Goal: Transaction & Acquisition: Purchase product/service

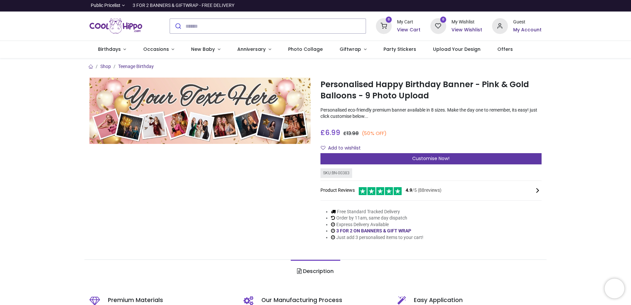
click at [427, 158] on span "Customise Now!" at bounding box center [430, 158] width 37 height 7
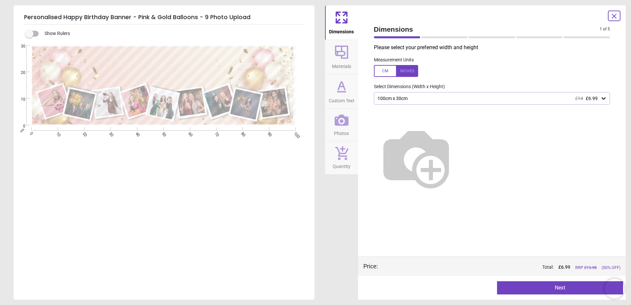
click at [343, 56] on icon at bounding box center [342, 52] width 16 height 16
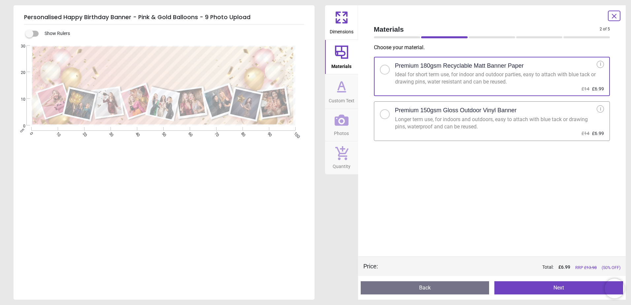
click at [427, 69] on h2 "Premium 180gsm Recyclable Matt Banner Paper" at bounding box center [459, 66] width 129 height 8
click at [439, 112] on h2 "Premium 150gsm Gloss Outdoor Vinyl Banner" at bounding box center [456, 110] width 122 height 8
click at [442, 67] on h2 "Premium 180gsm Recyclable Matt Banner Paper" at bounding box center [459, 66] width 129 height 8
click at [449, 110] on h2 "Premium 150gsm Gloss Outdoor Vinyl Banner" at bounding box center [456, 110] width 122 height 8
click at [349, 91] on icon at bounding box center [342, 87] width 16 height 16
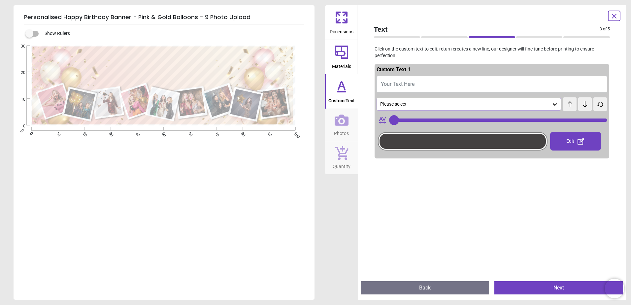
type input "***"
click at [345, 132] on span "Photos" at bounding box center [341, 132] width 15 height 10
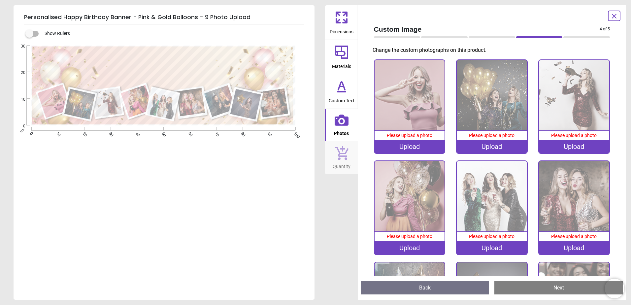
click at [396, 114] on img at bounding box center [410, 95] width 70 height 70
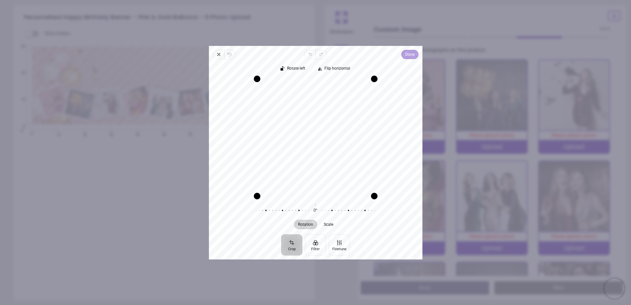
click at [409, 57] on span "Done" at bounding box center [409, 55] width 9 height 8
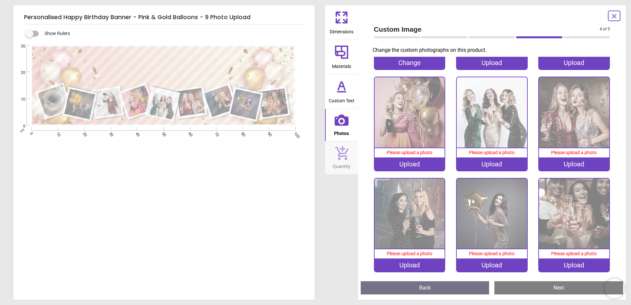
click at [536, 290] on button "Next" at bounding box center [559, 287] width 129 height 13
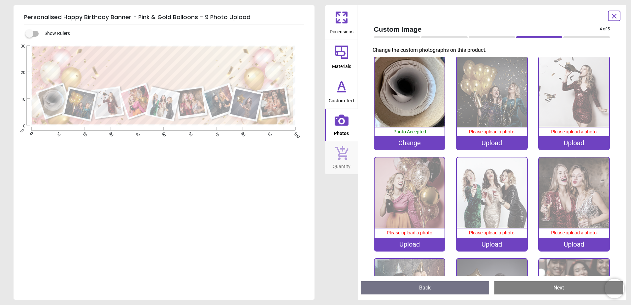
scroll to position [3, 0]
click at [615, 17] on icon at bounding box center [614, 16] width 8 height 8
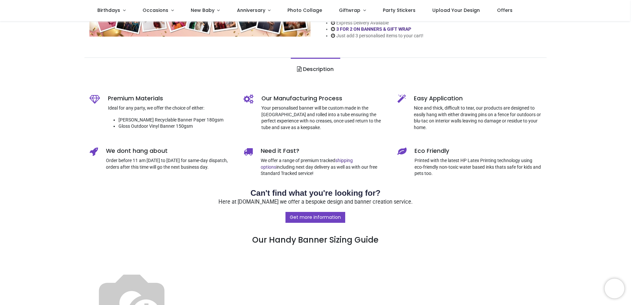
scroll to position [0, 0]
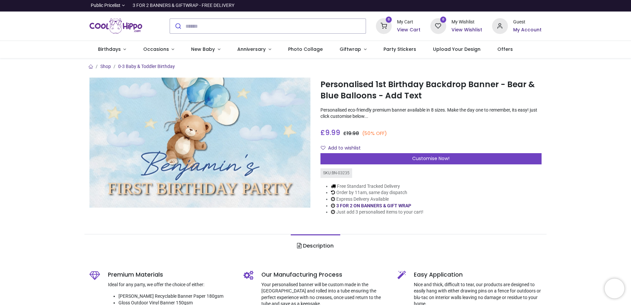
click at [462, 153] on div "Customise Now!" at bounding box center [431, 158] width 221 height 11
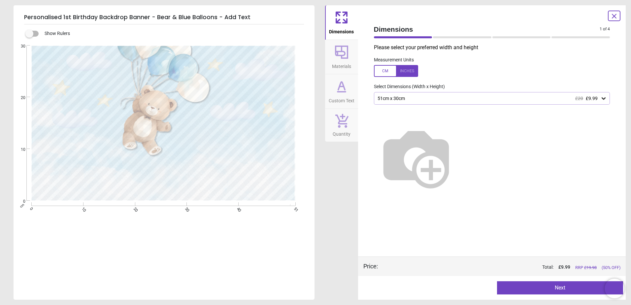
click at [409, 98] on div "51cm x 30cm £20 £9.99" at bounding box center [489, 99] width 224 height 6
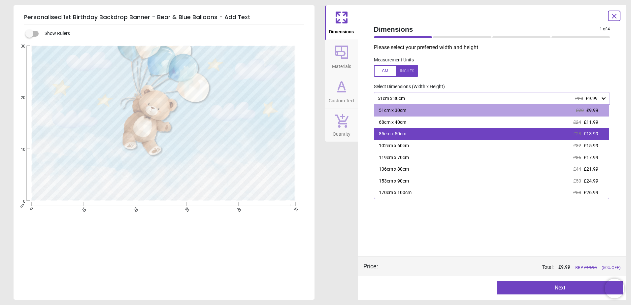
click at [415, 133] on div "85cm x 50cm £28 £13.99" at bounding box center [491, 134] width 235 height 12
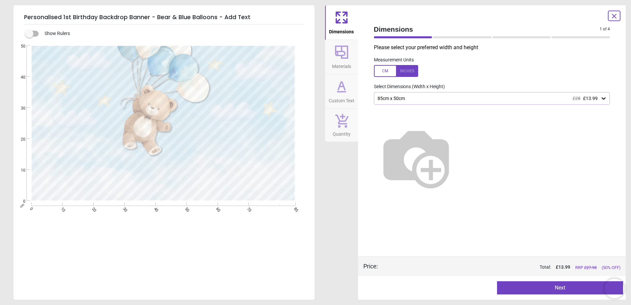
click at [507, 98] on div "85cm x 50cm £28 £13.99" at bounding box center [489, 99] width 224 height 6
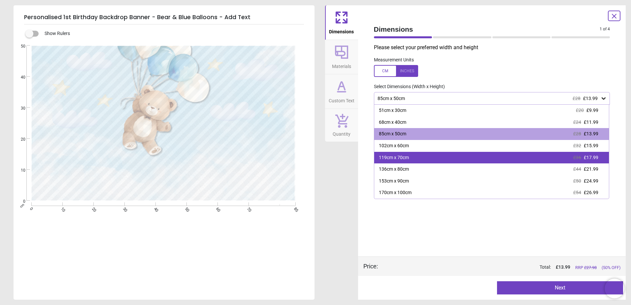
click at [496, 159] on div "119cm x 70cm £36 £17.99" at bounding box center [491, 158] width 235 height 12
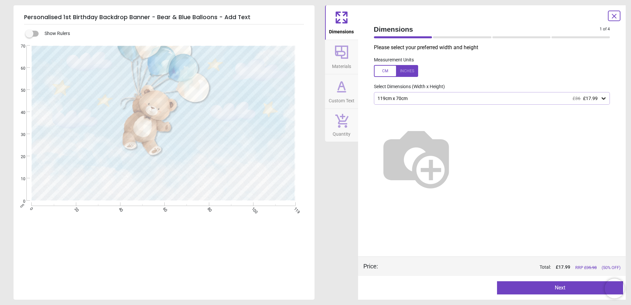
click at [556, 291] on button "Next" at bounding box center [560, 287] width 126 height 13
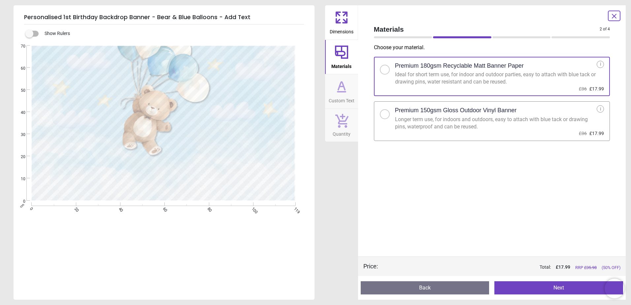
click at [556, 285] on button "Next" at bounding box center [559, 287] width 129 height 13
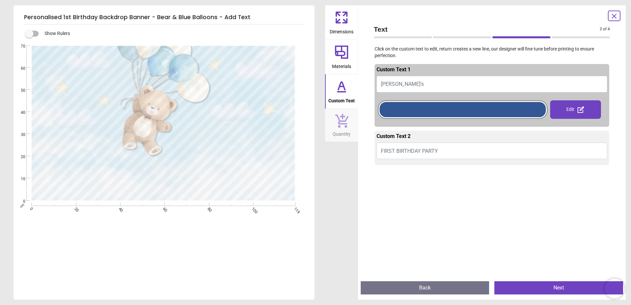
click at [556, 285] on button "Next" at bounding box center [559, 287] width 129 height 13
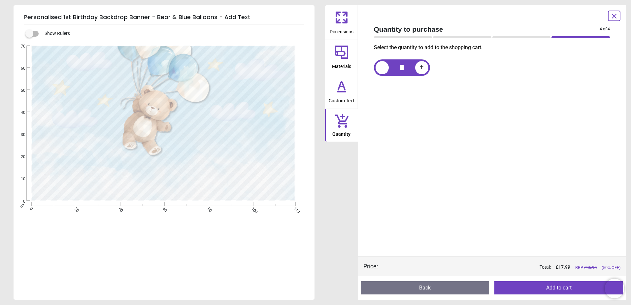
click at [555, 287] on button "Add to cart" at bounding box center [559, 287] width 129 height 13
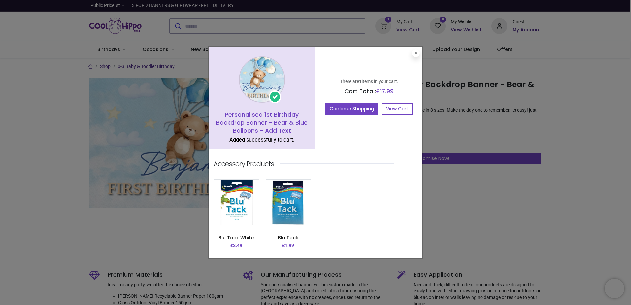
click at [455, 115] on div "Personalised 1st Birthday Backdrop Banner - Bear & Blue Balloons - Add Text Add…" at bounding box center [315, 152] width 631 height 305
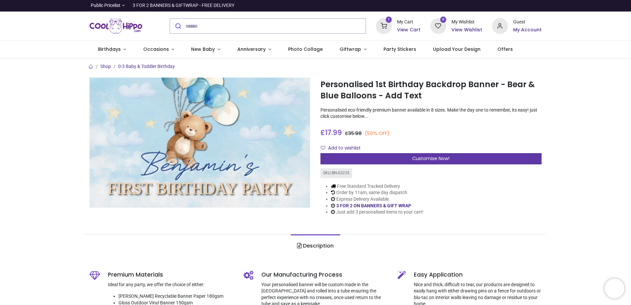
click at [411, 155] on div "Customise Now!" at bounding box center [431, 158] width 221 height 11
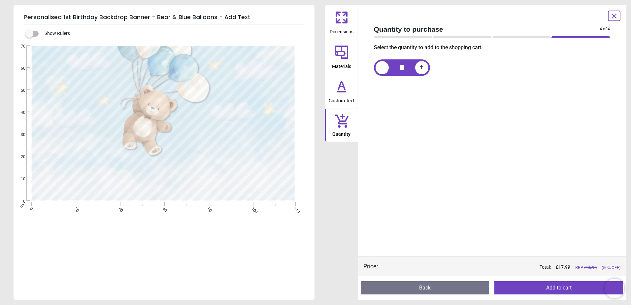
click at [345, 49] on icon at bounding box center [342, 52] width 16 height 16
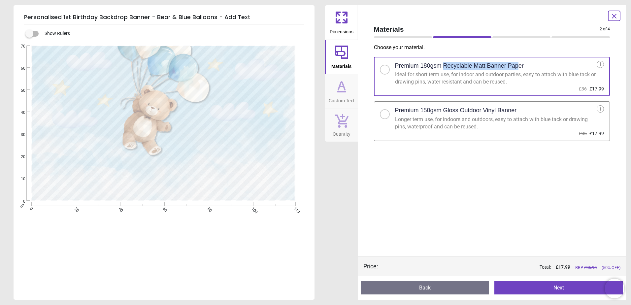
drag, startPoint x: 444, startPoint y: 66, endPoint x: 517, endPoint y: 67, distance: 73.0
click at [517, 67] on h2 "Premium 180gsm Recyclable Matt Banner Paper" at bounding box center [459, 66] width 129 height 8
click at [519, 83] on div "Ideal for short term use, for indoor and outdoor parties, easy to attach with b…" at bounding box center [496, 78] width 202 height 15
click at [523, 109] on div "Premium 150gsm Gloss Outdoor Vinyl Banner" at bounding box center [496, 110] width 202 height 10
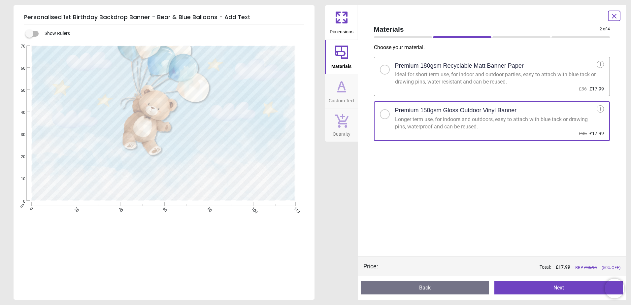
click at [522, 87] on label "Premium 180gsm Recyclable Matt Banner Paper Ideal for short term use, for indoo…" at bounding box center [492, 77] width 236 height 40
click at [525, 105] on label "Premium 150gsm Gloss Outdoor Vinyl Banner Longer term use, for indoors and outd…" at bounding box center [492, 121] width 236 height 40
click at [536, 290] on button "Next" at bounding box center [559, 287] width 129 height 13
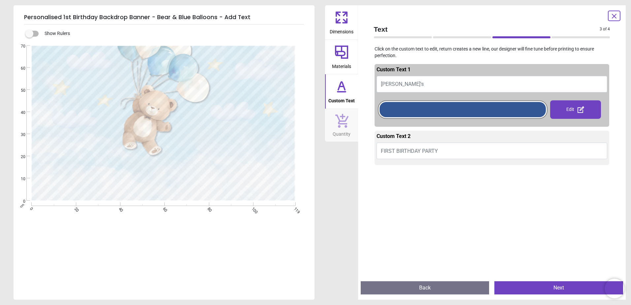
click at [559, 289] on button "Next" at bounding box center [559, 287] width 129 height 13
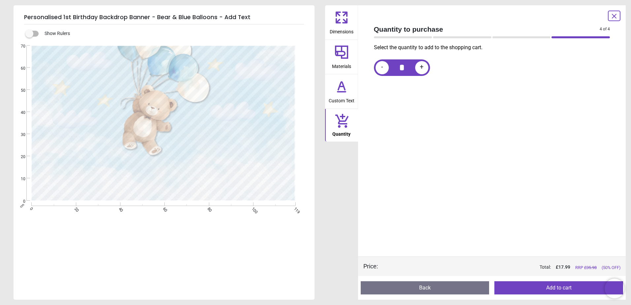
click at [539, 289] on button "Add to cart" at bounding box center [559, 287] width 129 height 13
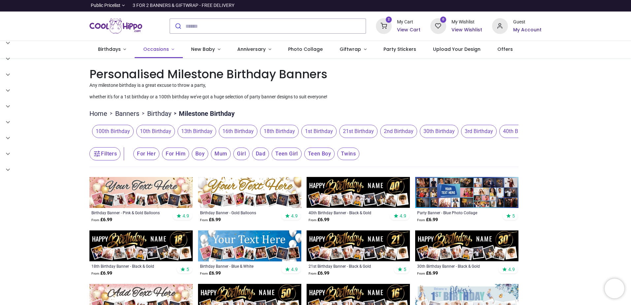
click at [161, 50] on span "Occasions" at bounding box center [156, 49] width 26 height 7
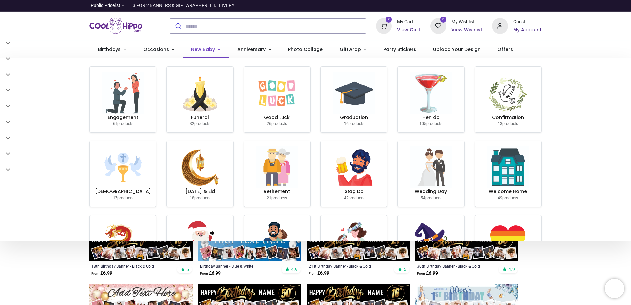
click at [205, 48] on span "New Baby" at bounding box center [203, 49] width 24 height 7
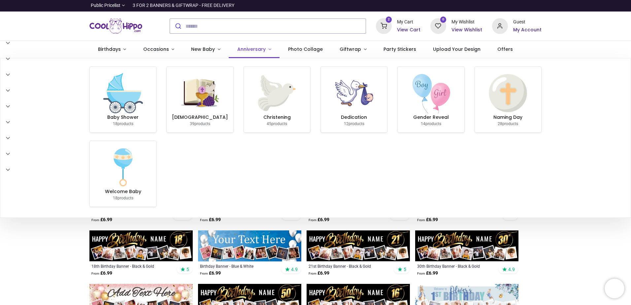
click at [254, 48] on span "Anniversary" at bounding box center [251, 49] width 28 height 7
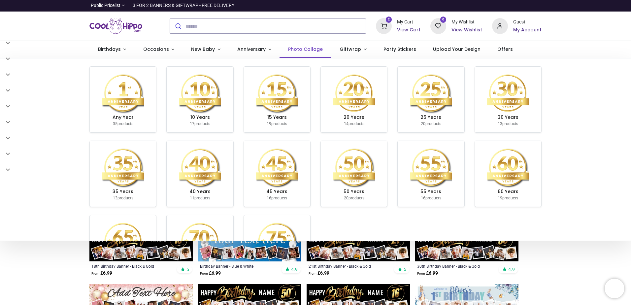
click at [298, 51] on span "Photo Collage" at bounding box center [305, 49] width 35 height 7
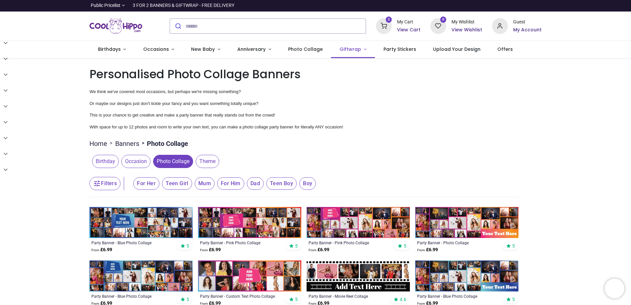
click at [347, 50] on span "Giftwrap" at bounding box center [350, 49] width 21 height 7
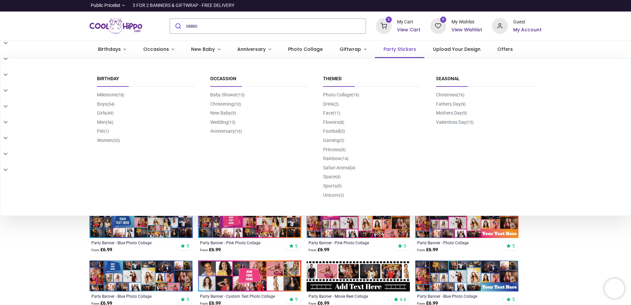
click at [390, 50] on span "Party Stickers" at bounding box center [400, 49] width 33 height 7
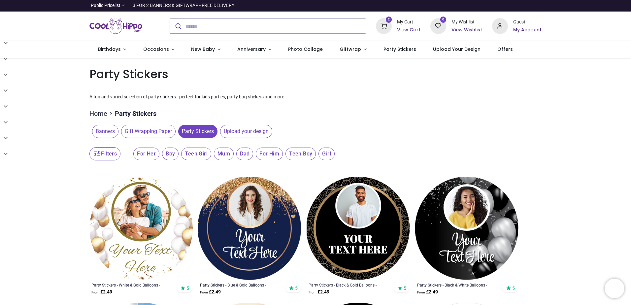
click at [409, 30] on h6 "View Cart" at bounding box center [408, 30] width 23 height 7
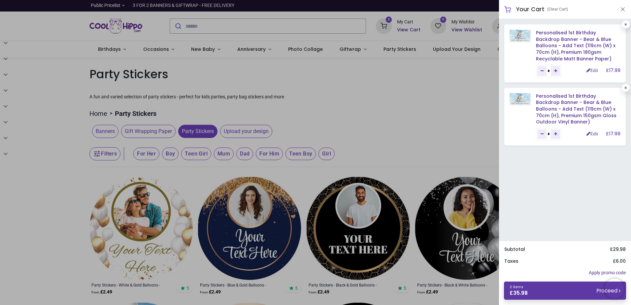
click at [581, 289] on link "2 items £ 35.98 Proceed" at bounding box center [565, 291] width 122 height 18
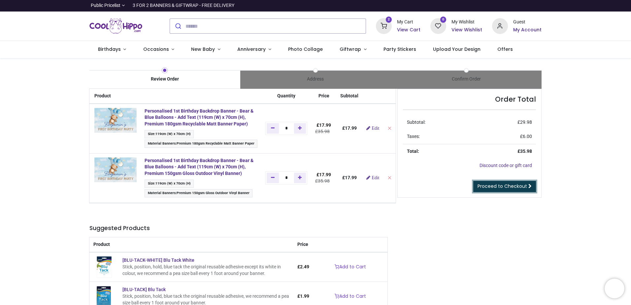
click at [491, 184] on span "Proceed to Checkout" at bounding box center [503, 186] width 50 height 7
drag, startPoint x: 404, startPoint y: 144, endPoint x: 388, endPoint y: 130, distance: 21.1
click at [388, 130] on icon "Remove from cart" at bounding box center [389, 128] width 5 height 5
type input "*"
click at [387, 129] on icon "Remove from cart" at bounding box center [389, 128] width 5 height 5
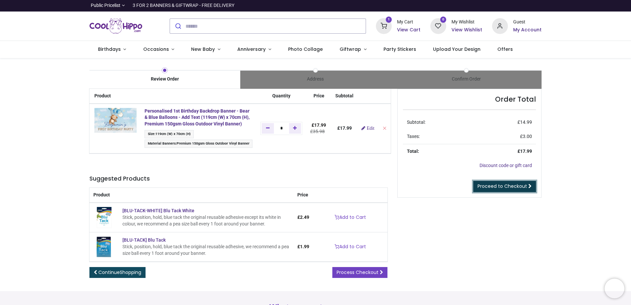
click at [494, 184] on span "Proceed to Checkout" at bounding box center [503, 186] width 50 height 7
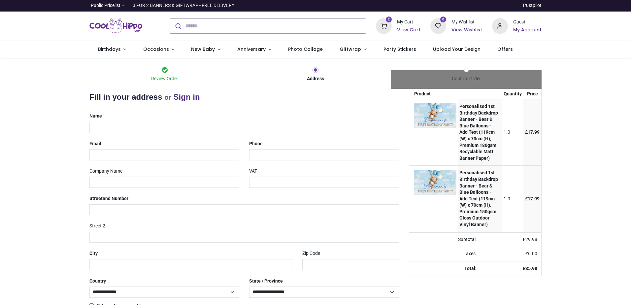
select select "***"
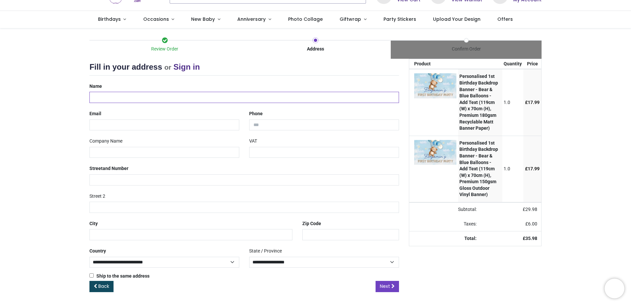
click at [123, 100] on input "text" at bounding box center [244, 97] width 310 height 11
type input "**********"
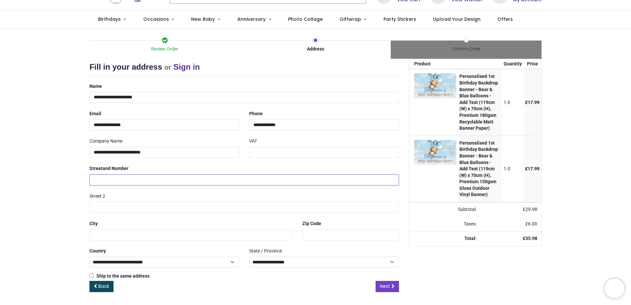
type input "**********"
type input "*******"
click at [115, 98] on input "**********" at bounding box center [244, 97] width 310 height 11
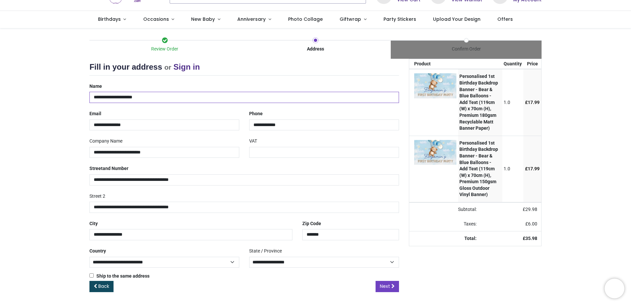
click at [115, 98] on input "**********" at bounding box center [244, 97] width 310 height 11
type input "**********"
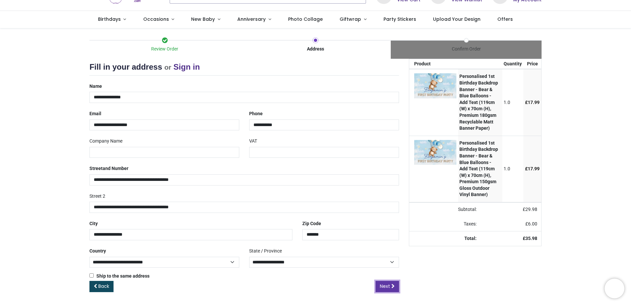
click at [385, 289] on span "Next" at bounding box center [385, 286] width 10 height 7
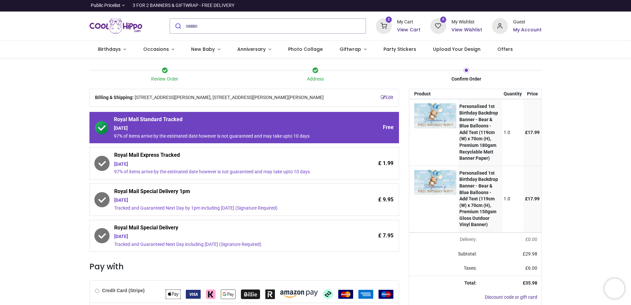
click at [401, 146] on div "Edit Billing & Shipping: [STREET_ADDRESS][PERSON_NAME], [STREET_ADDRESS][PERSON…" at bounding box center [245, 240] width 320 height 302
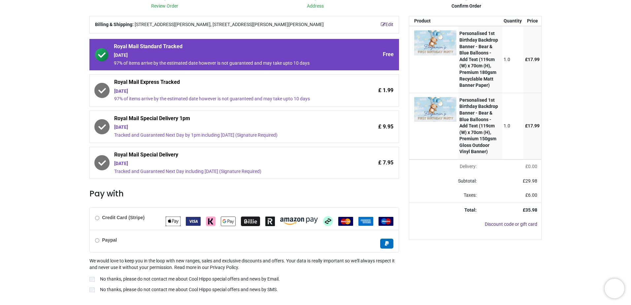
scroll to position [95, 0]
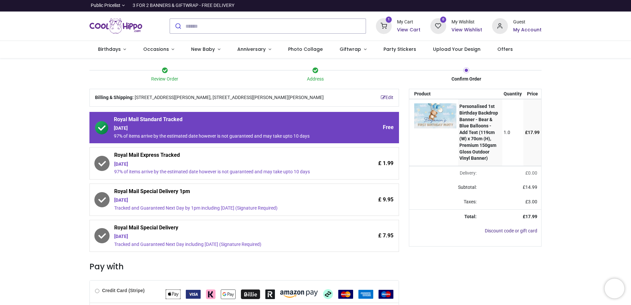
click at [130, 21] on img "Logo of Cool Hippo" at bounding box center [115, 26] width 53 height 18
